Goal: Information Seeking & Learning: Learn about a topic

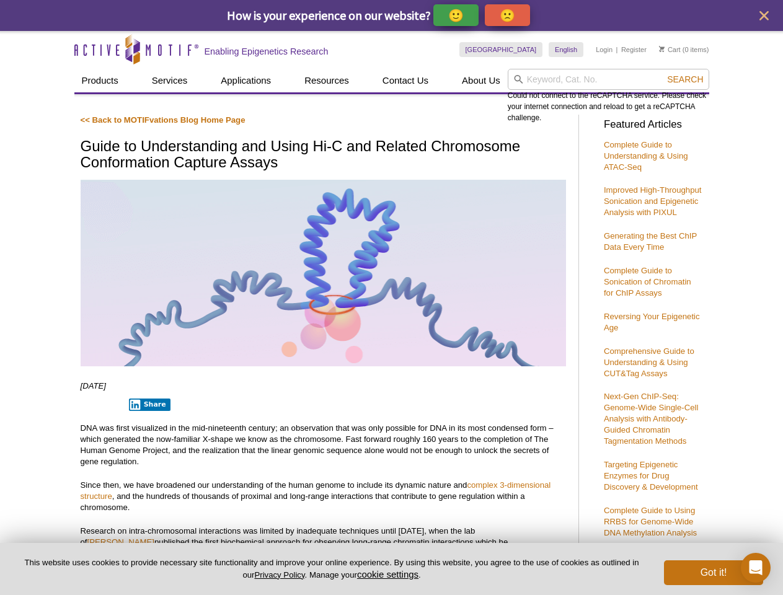
click at [457, 15] on p "🙂" at bounding box center [456, 15] width 16 height 16
click at [764, 16] on icon "close" at bounding box center [764, 15] width 9 height 9
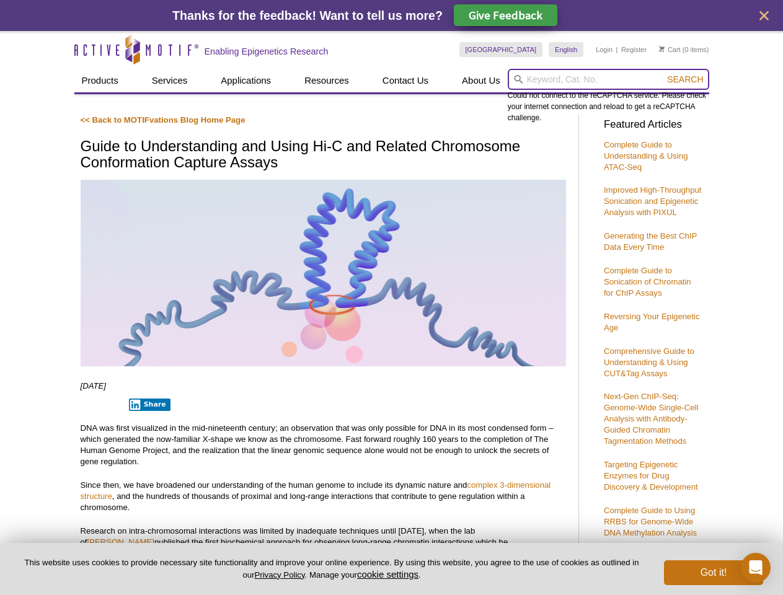
click at [608, 79] on input "search" at bounding box center [609, 79] width 202 height 21
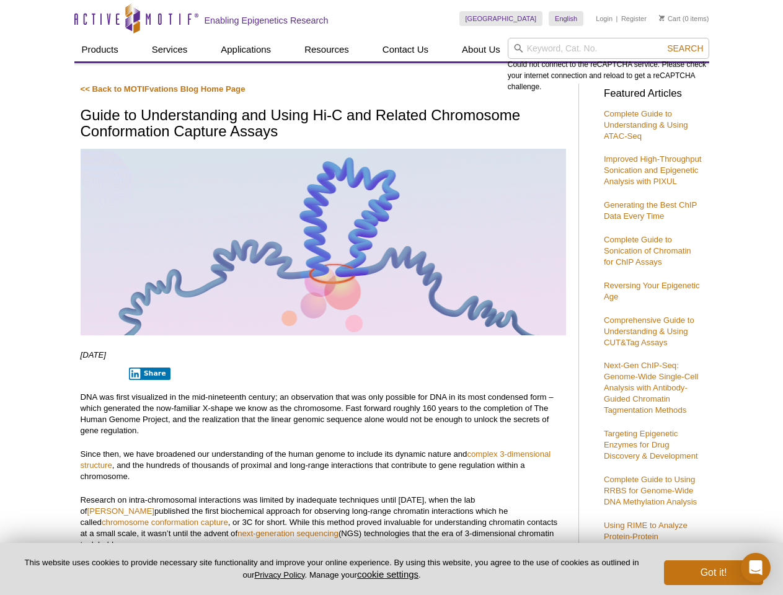
click at [685, 79] on div "Could not connect to the reCAPTCHA service. Please check your internet connecti…" at bounding box center [609, 65] width 202 height 55
click at [147, 405] on p "DNA was first visualized in the mid-nineteenth century; an observation that was…" at bounding box center [323, 414] width 485 height 45
click at [390, 574] on button "cookie settings" at bounding box center [387, 574] width 61 height 11
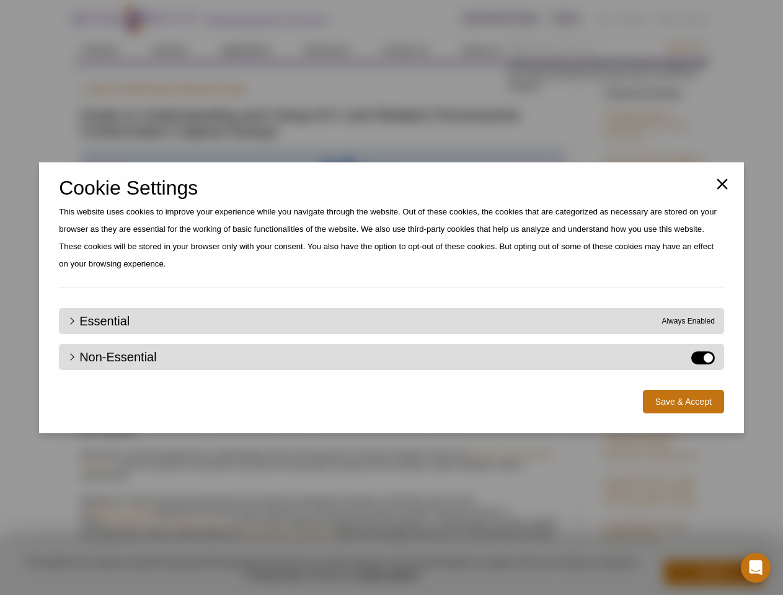
click at [714, 573] on div "Close Cookie Settings This website uses cookies to improve your experience whil…" at bounding box center [391, 297] width 783 height 595
click at [756, 568] on icon "Open Intercom Messenger" at bounding box center [756, 567] width 13 height 15
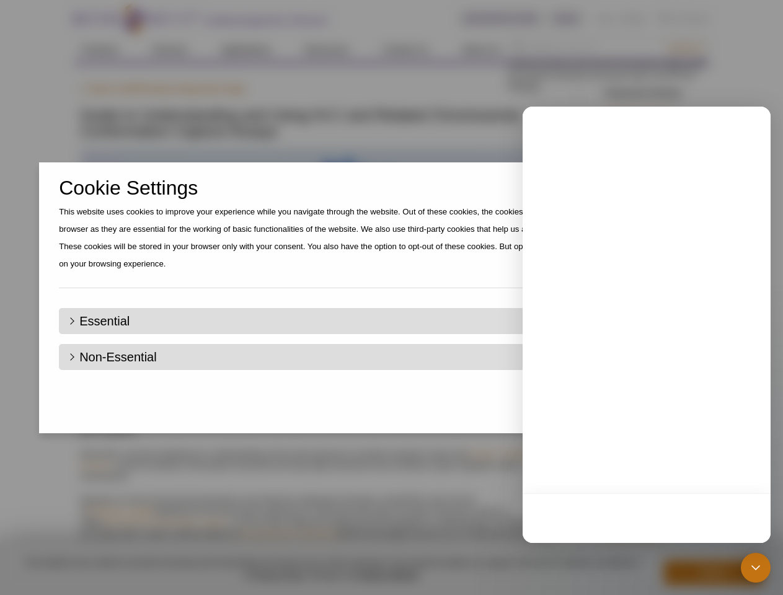
click at [685, 48] on div "Close Cookie Settings This website uses cookies to improve your experience whil…" at bounding box center [391, 297] width 783 height 595
